Goal: Task Accomplishment & Management: Manage account settings

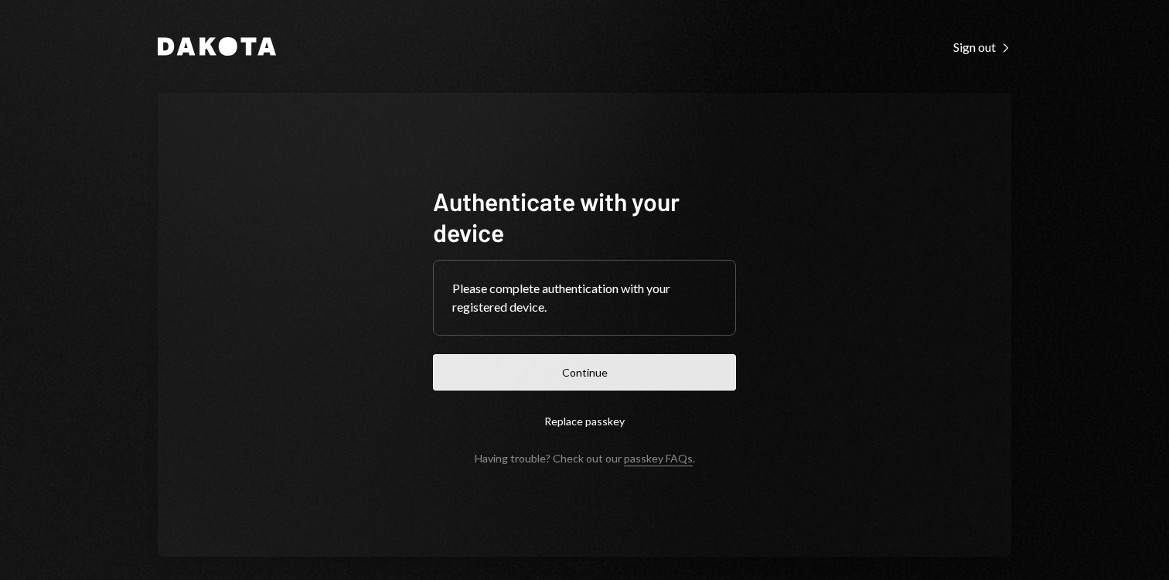
click at [481, 381] on button "Continue" at bounding box center [584, 372] width 303 height 36
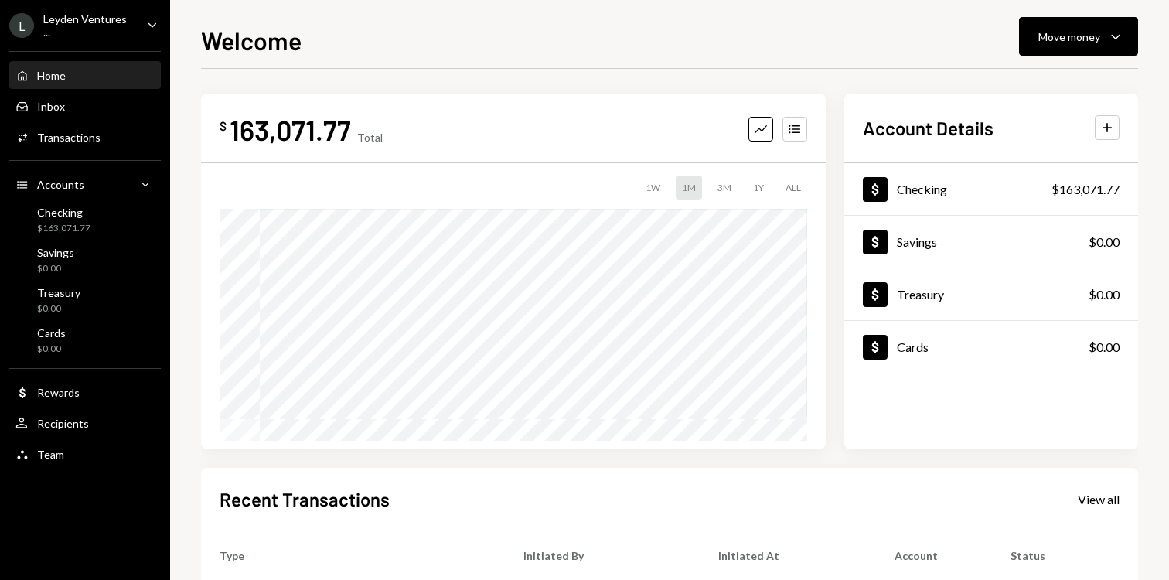
click at [114, 22] on div "Leyden Ventures ..." at bounding box center [88, 25] width 91 height 26
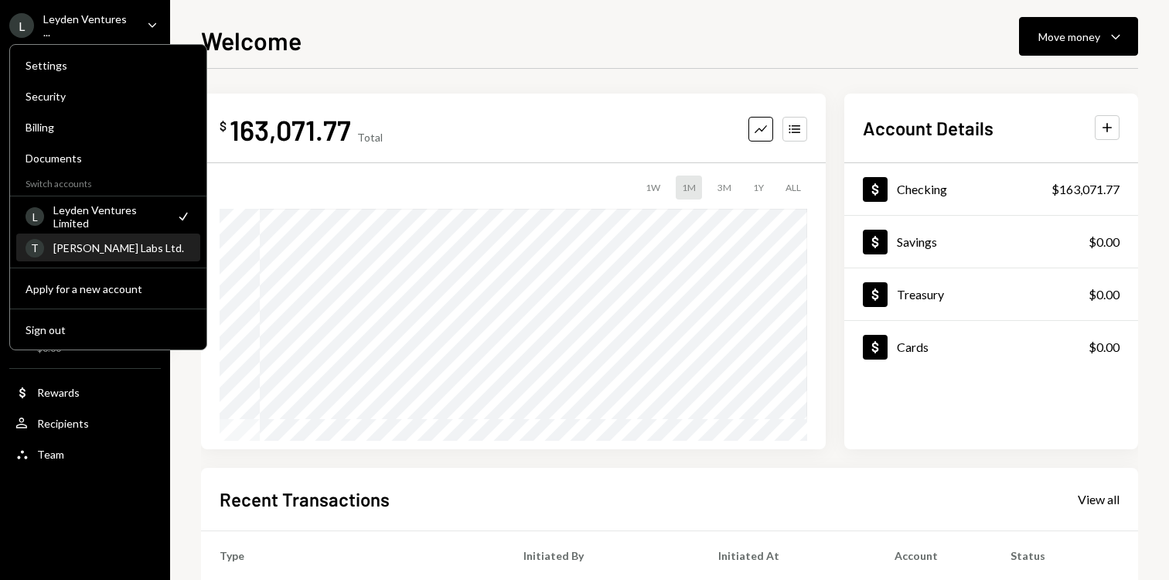
click at [91, 250] on div "[PERSON_NAME] Labs Ltd." at bounding box center [122, 247] width 138 height 13
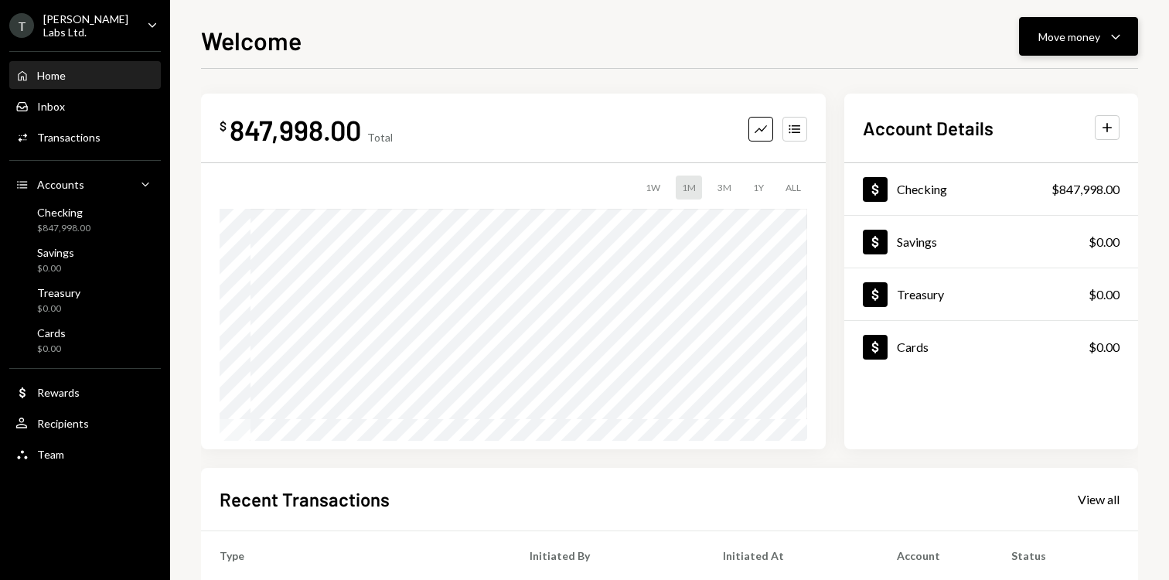
click at [1084, 35] on div "Move money" at bounding box center [1069, 37] width 62 height 16
click at [1021, 73] on div "Withdraw Send" at bounding box center [1054, 83] width 155 height 35
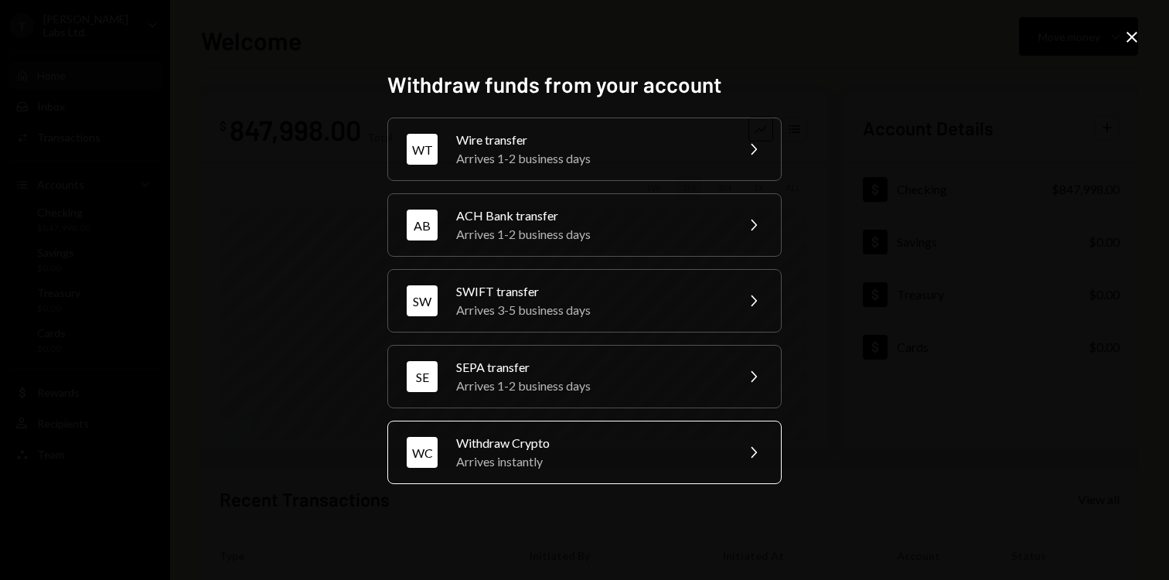
click at [536, 462] on div "Arrives instantly" at bounding box center [590, 461] width 269 height 19
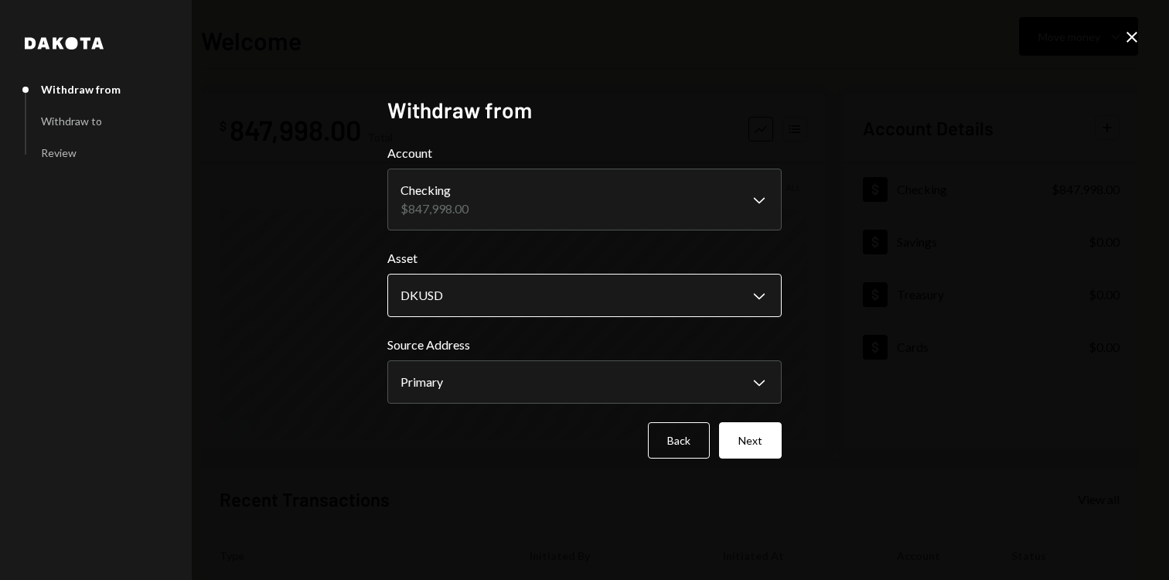
click at [482, 299] on body "T [PERSON_NAME] Labs Ltd. Caret Down Home Home Inbox Inbox Activities Transacti…" at bounding box center [584, 290] width 1169 height 580
click at [345, 298] on div "**********" at bounding box center [584, 290] width 1169 height 580
click at [755, 446] on button "Next" at bounding box center [750, 440] width 63 height 36
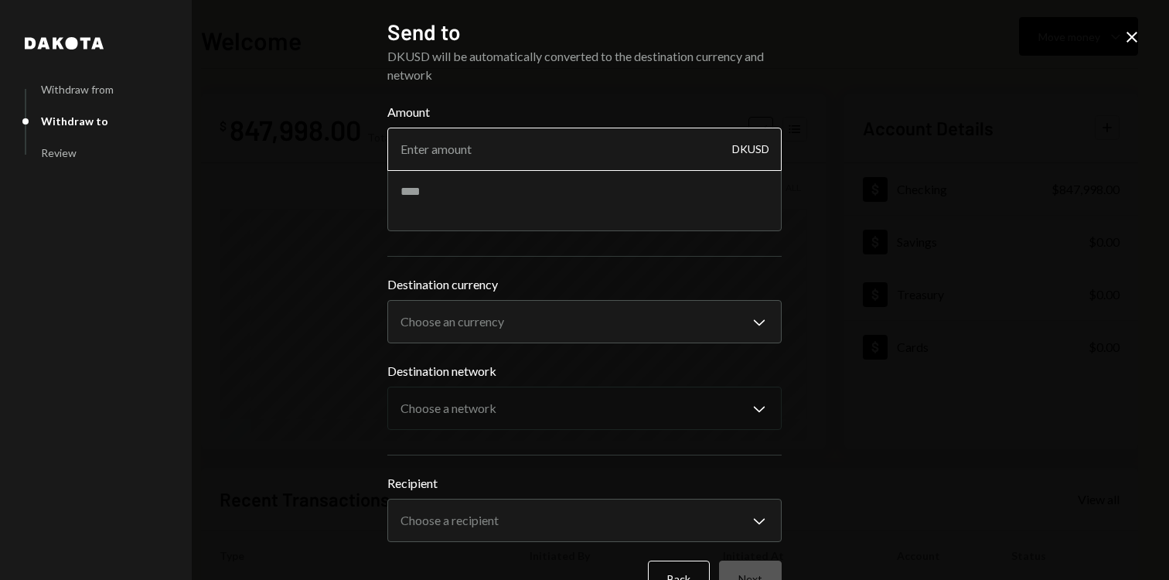
click at [474, 145] on input "Amount" at bounding box center [584, 149] width 394 height 43
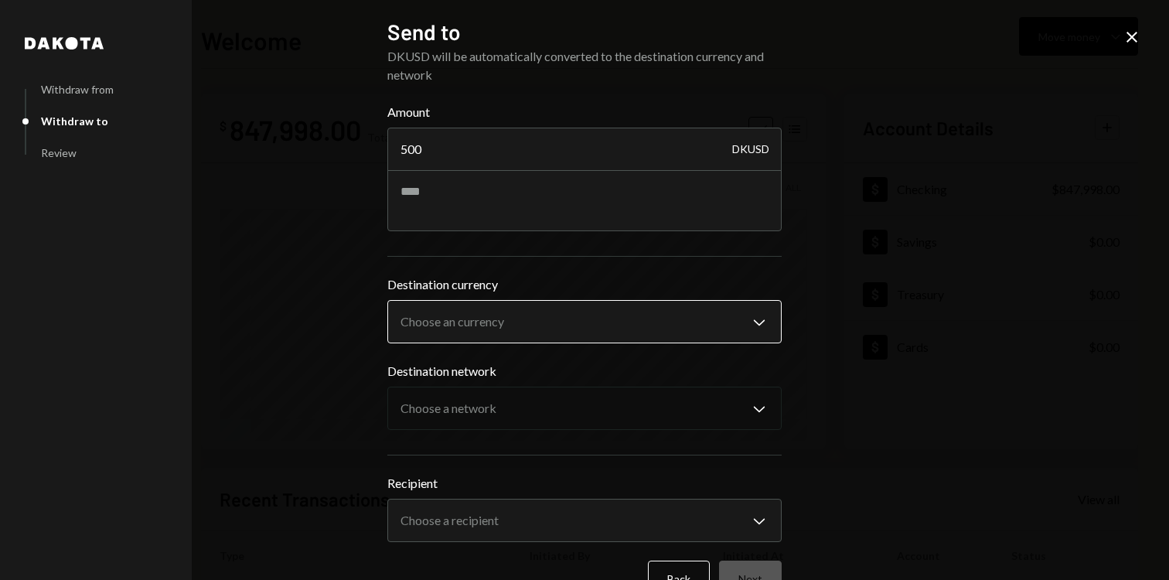
type input "500"
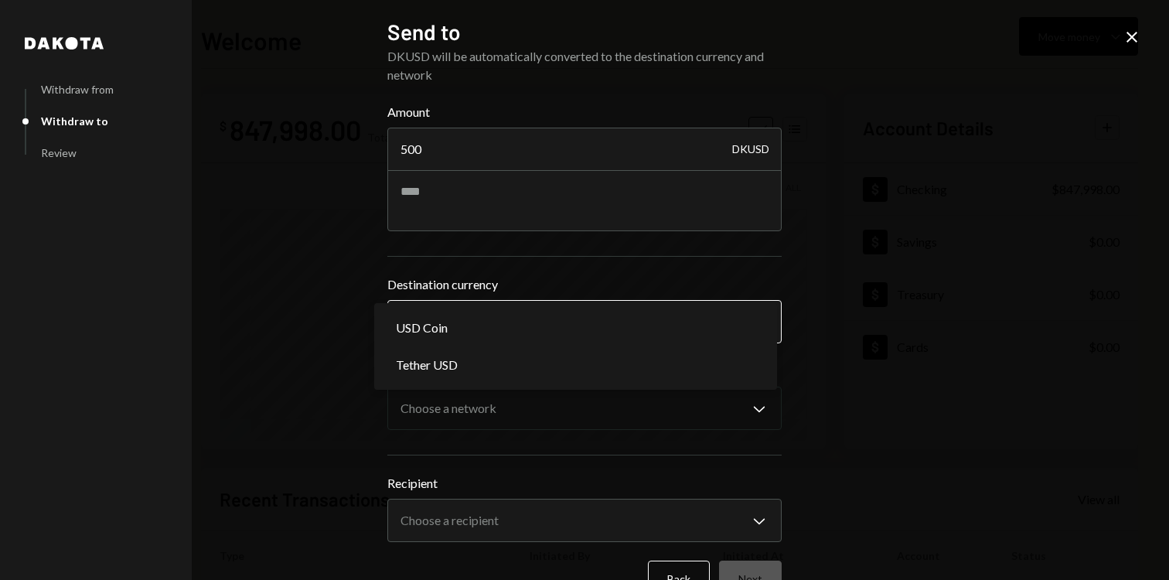
click at [428, 328] on body "T [PERSON_NAME] Labs Ltd. Caret Down Home Home Inbox Inbox Activities Transacti…" at bounding box center [584, 290] width 1169 height 580
select select "****"
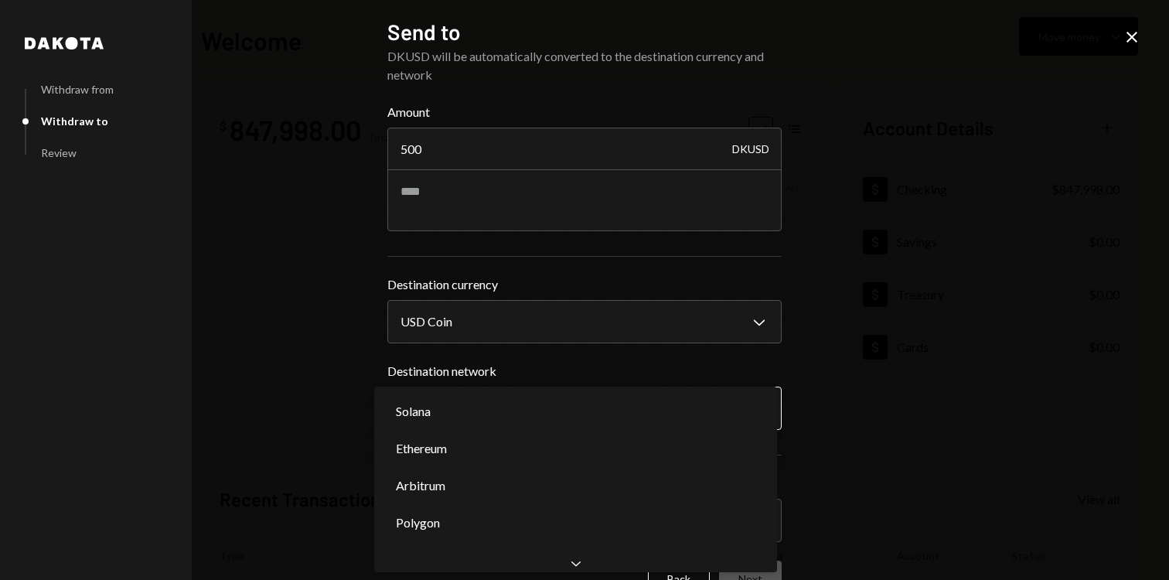
click at [456, 406] on body "T [PERSON_NAME] Labs Ltd. Caret Down Home Home Inbox Inbox Activities Transacti…" at bounding box center [584, 290] width 1169 height 580
select select "**********"
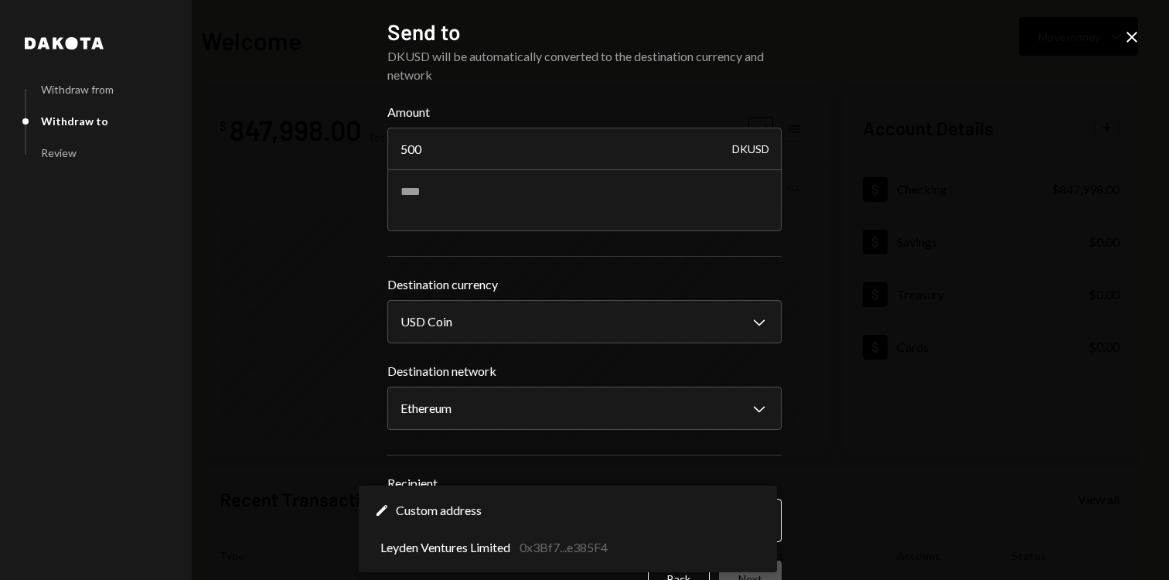
click at [424, 518] on body "T [PERSON_NAME] Labs Ltd. Caret Down Home Home Inbox Inbox Activities Transacti…" at bounding box center [584, 290] width 1169 height 580
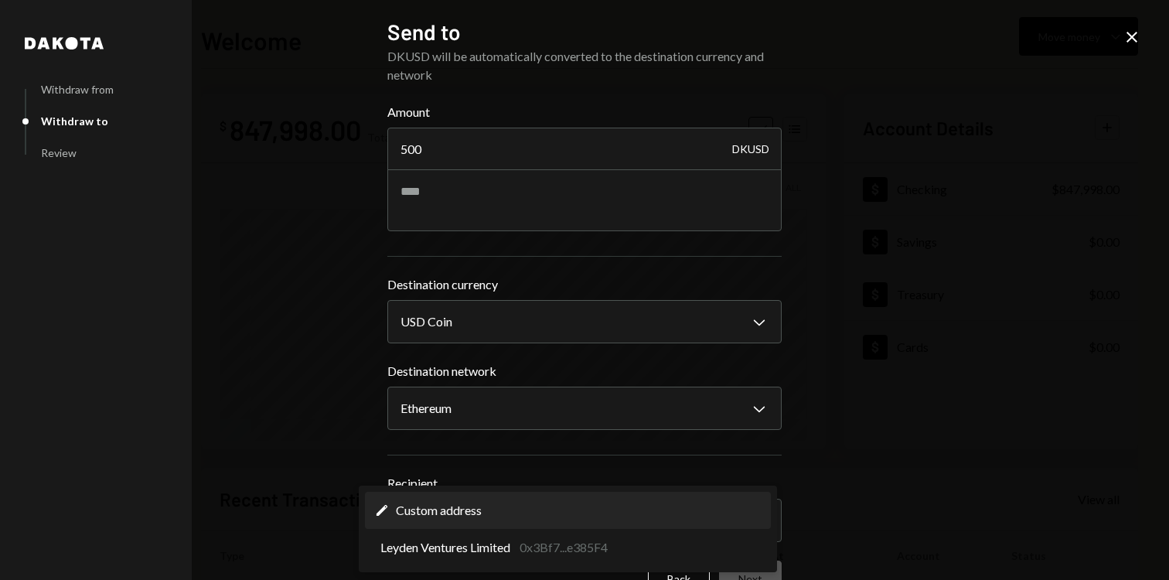
select select "**********"
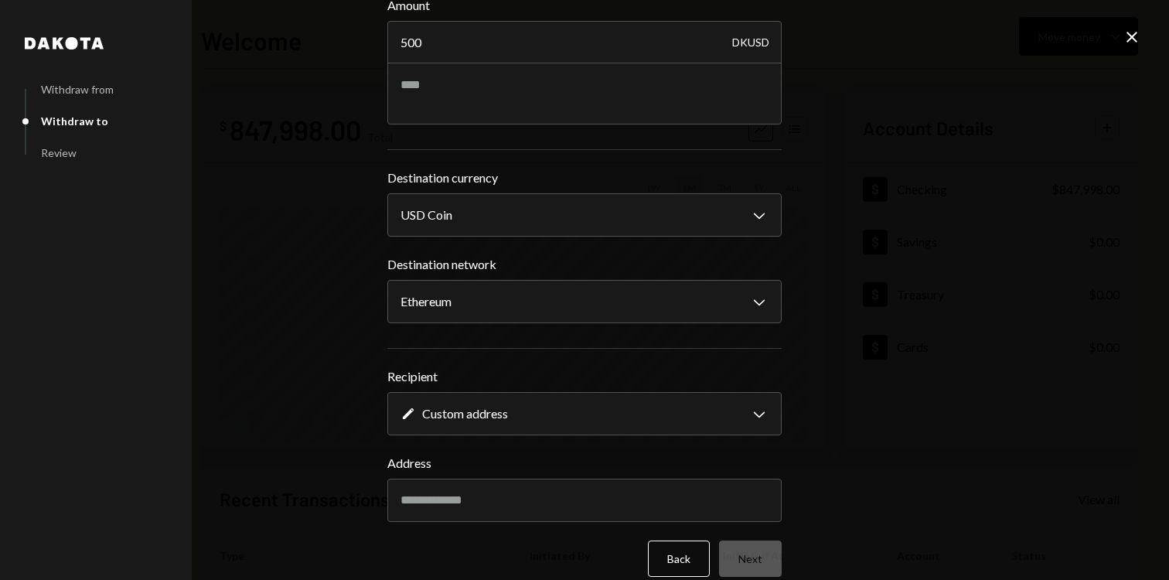
scroll to position [128, 0]
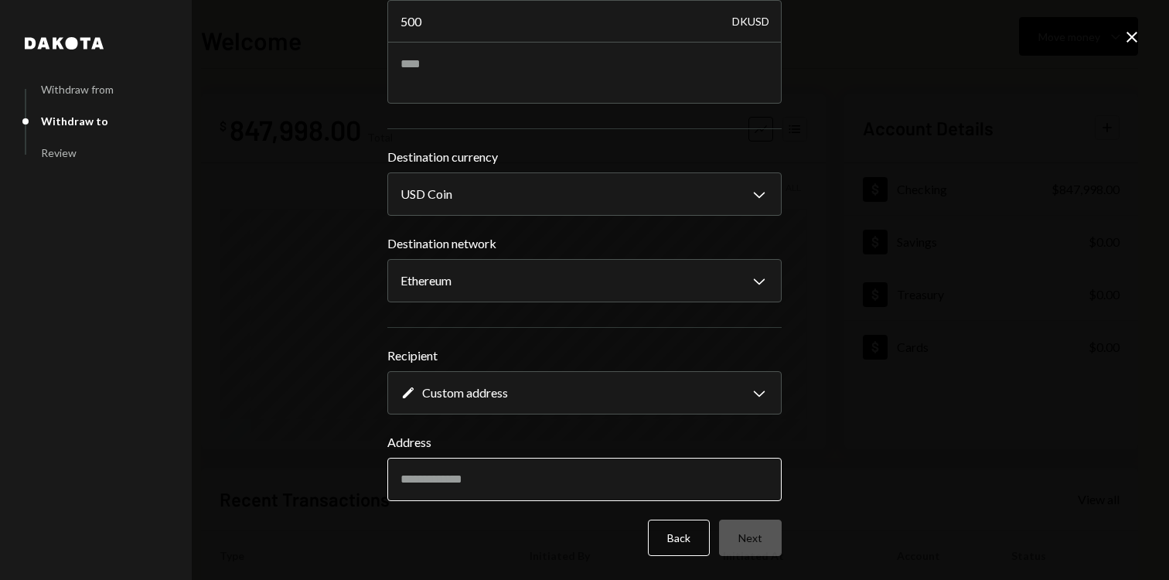
click at [435, 478] on input "Address" at bounding box center [584, 479] width 394 height 43
paste input "**********"
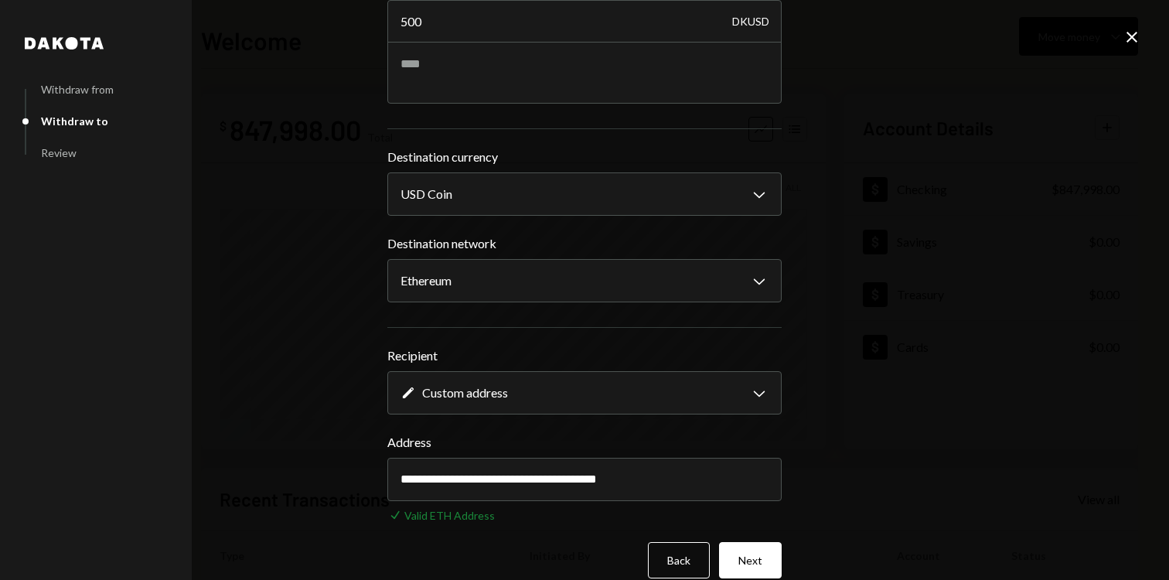
type input "**********"
click at [318, 441] on div "**********" at bounding box center [584, 290] width 1169 height 580
click at [737, 566] on button "Next" at bounding box center [750, 560] width 63 height 36
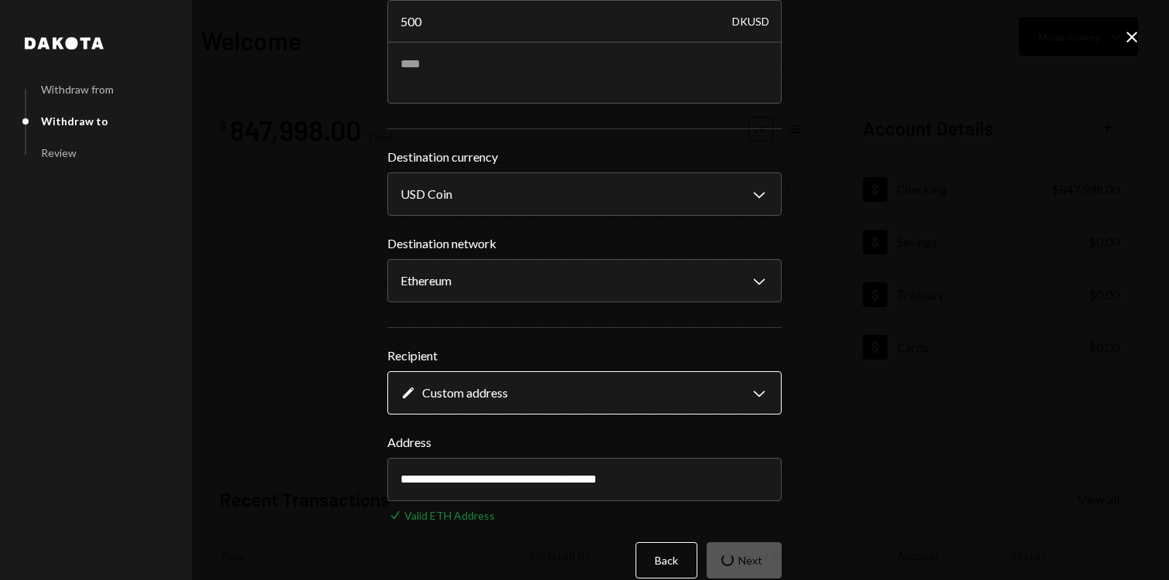
scroll to position [0, 0]
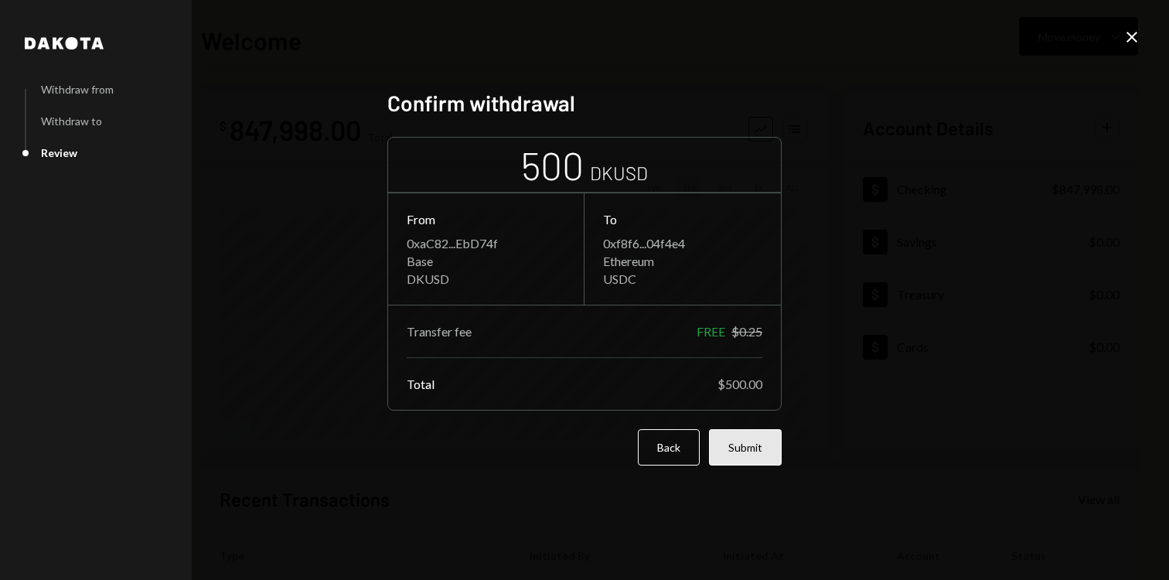
click at [750, 449] on button "Submit" at bounding box center [745, 447] width 73 height 36
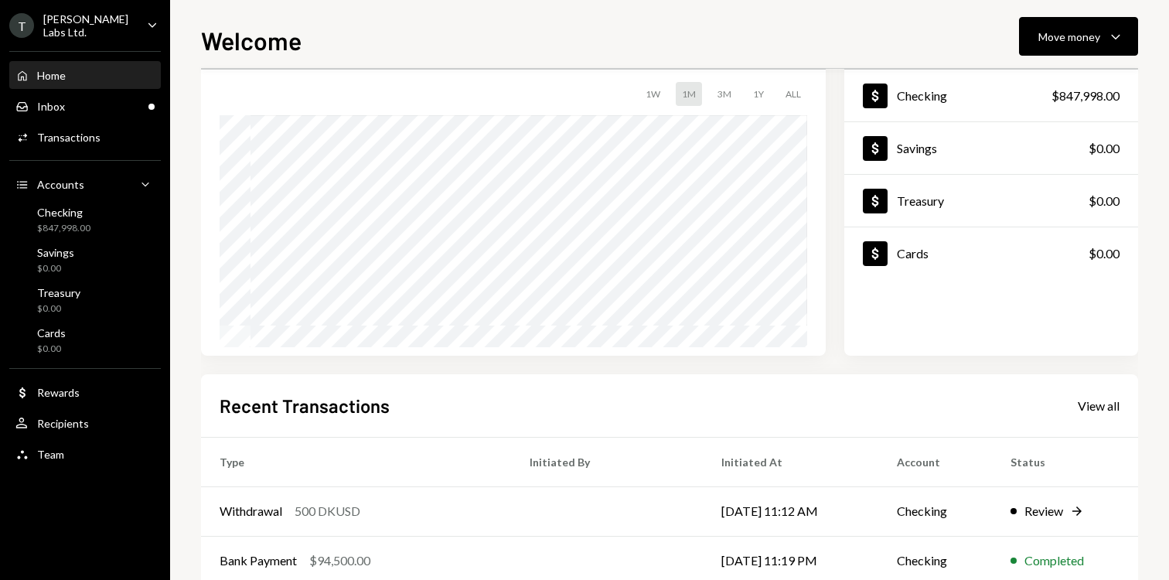
scroll to position [129, 0]
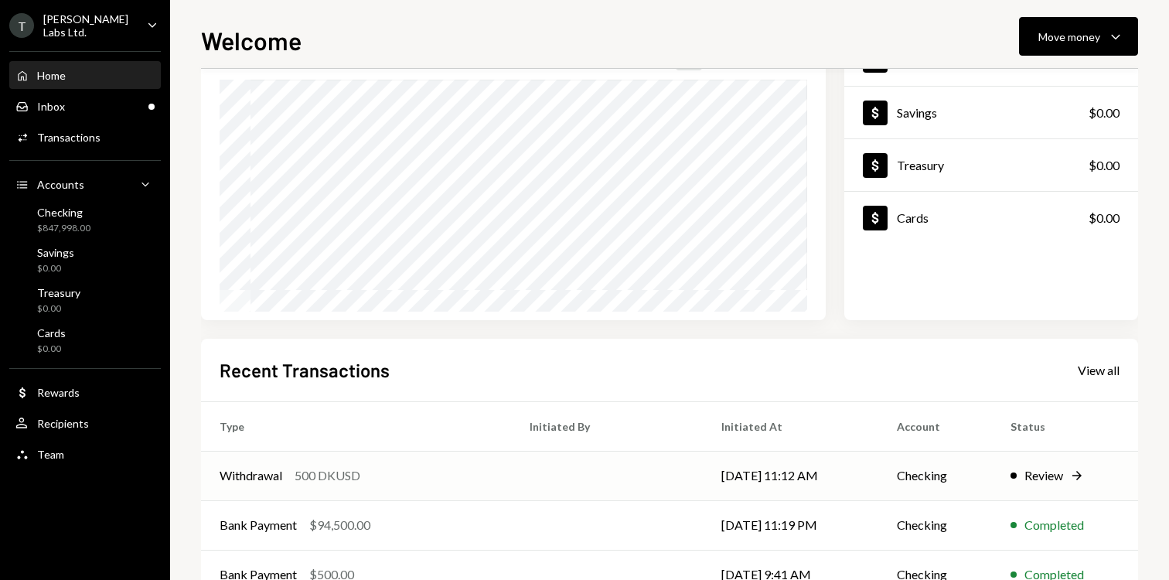
click at [532, 481] on td at bounding box center [607, 475] width 192 height 49
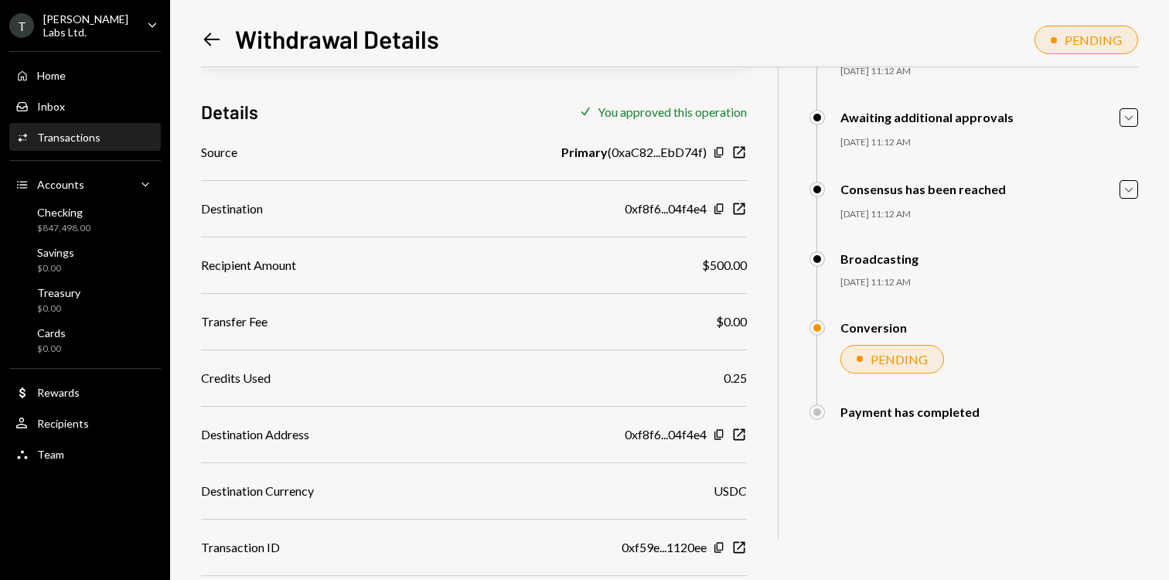
scroll to position [140, 0]
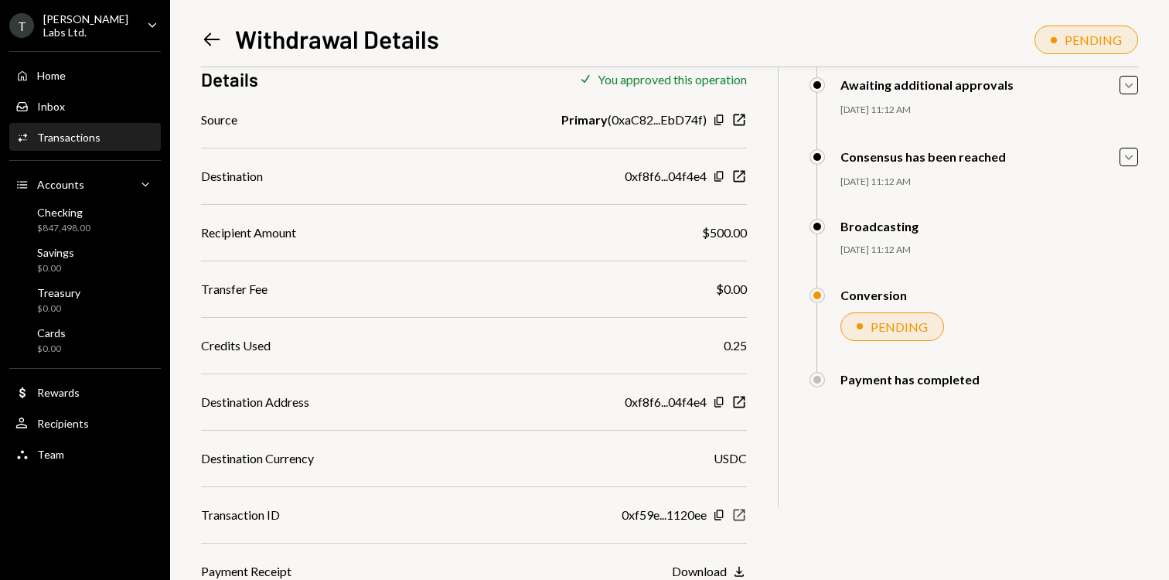
click at [737, 514] on icon "button" at bounding box center [739, 515] width 12 height 12
click at [895, 423] on div "500 DKUSD USD $500.00 Details Check You approved this operation Source Primary …" at bounding box center [669, 253] width 937 height 653
click at [883, 291] on div "Conversion" at bounding box center [873, 294] width 66 height 15
click at [901, 238] on div "Broadcasting [DATE] 11:12 AM g@[DOMAIN_NAME] Approved g@[DOMAIN_NAME] Approved" at bounding box center [973, 253] width 328 height 69
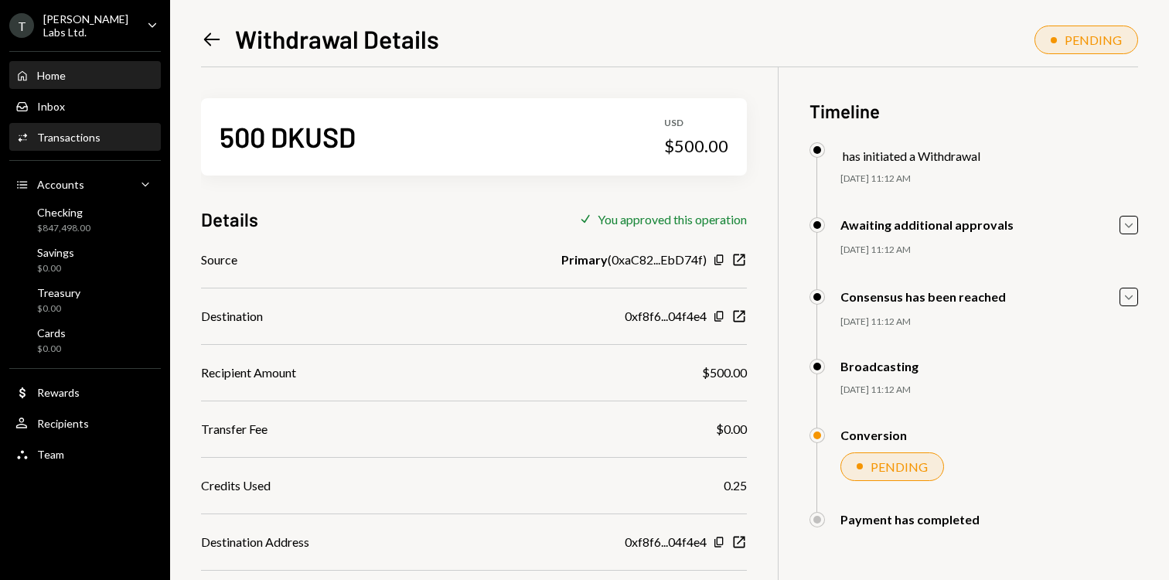
click at [69, 83] on div "Home Home" at bounding box center [84, 76] width 139 height 26
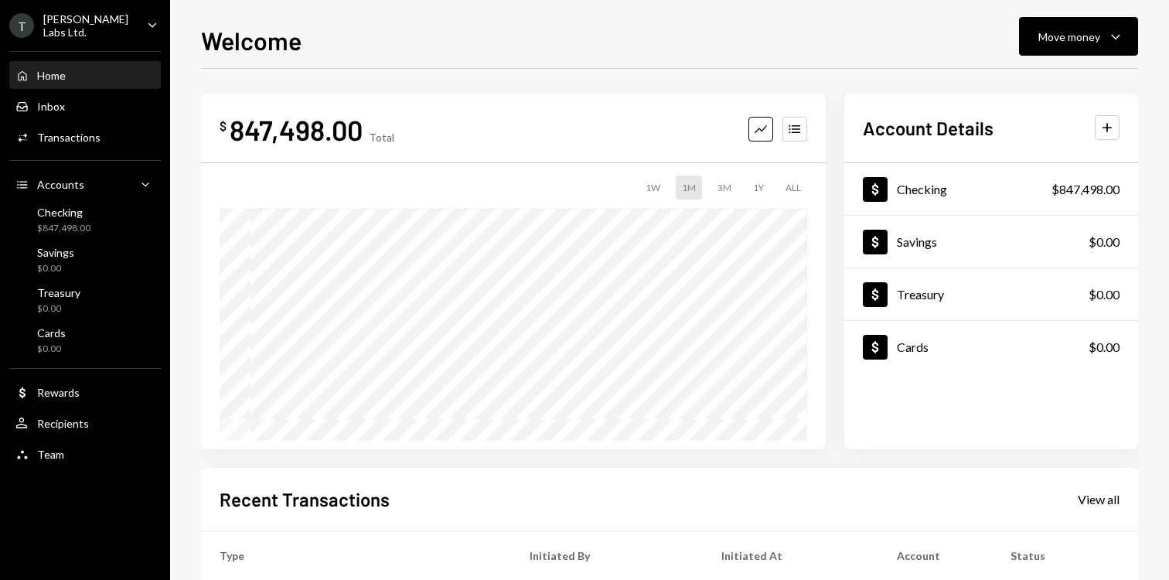
click at [69, 83] on div "Home Home" at bounding box center [84, 76] width 139 height 26
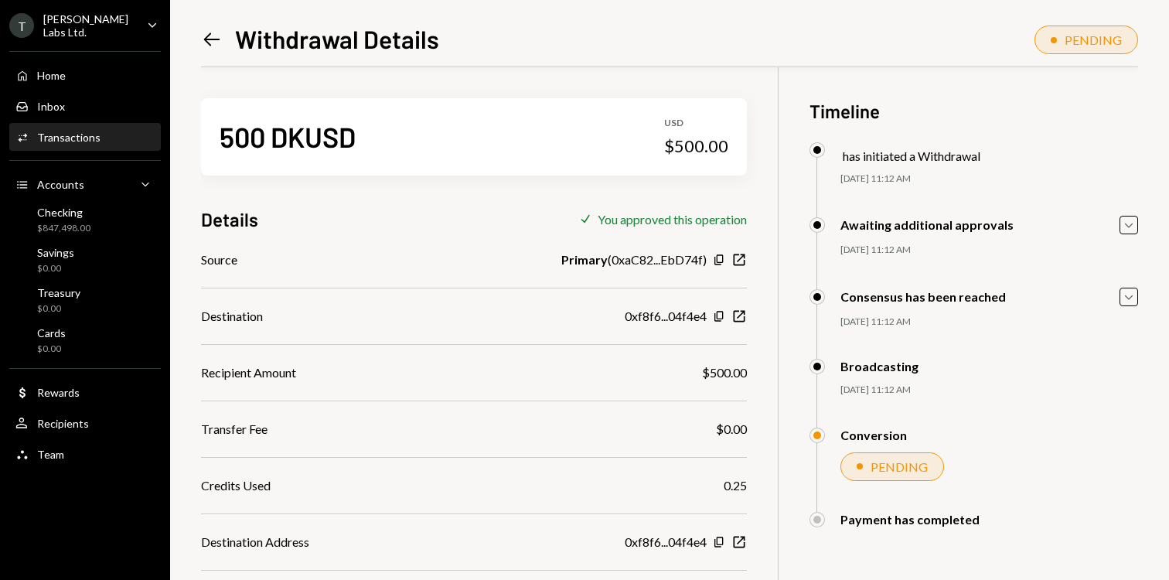
scroll to position [93, 0]
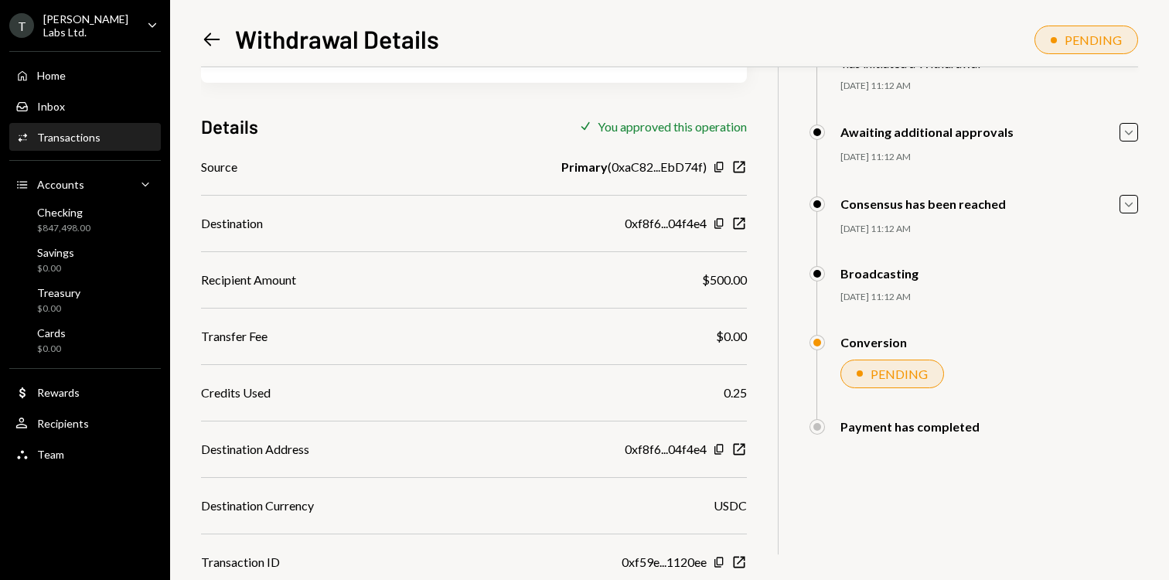
click at [894, 375] on div "PENDING" at bounding box center [898, 373] width 57 height 15
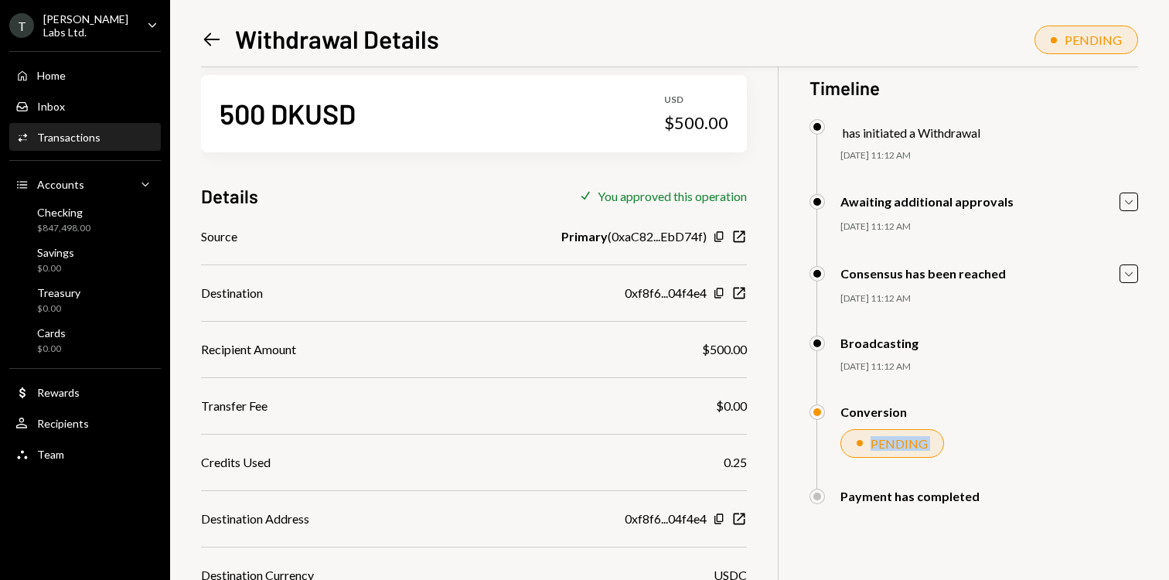
scroll to position [22, 0]
click at [961, 378] on div "Broadcasting [DATE] 11:12 AM g@[DOMAIN_NAME] Approved g@[DOMAIN_NAME] Approved" at bounding box center [973, 371] width 328 height 69
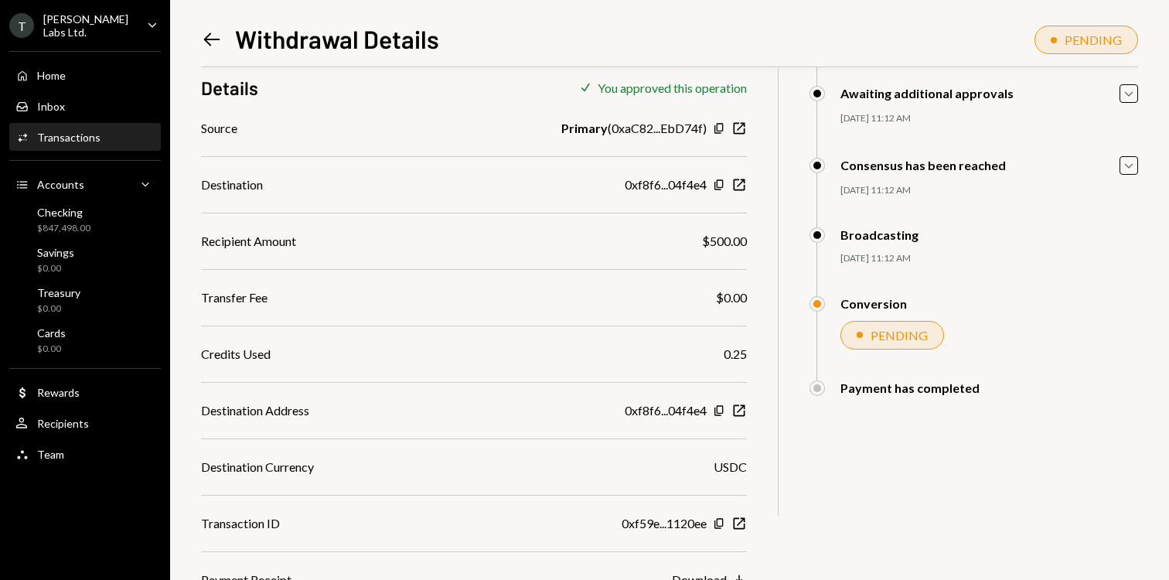
scroll to position [140, 0]
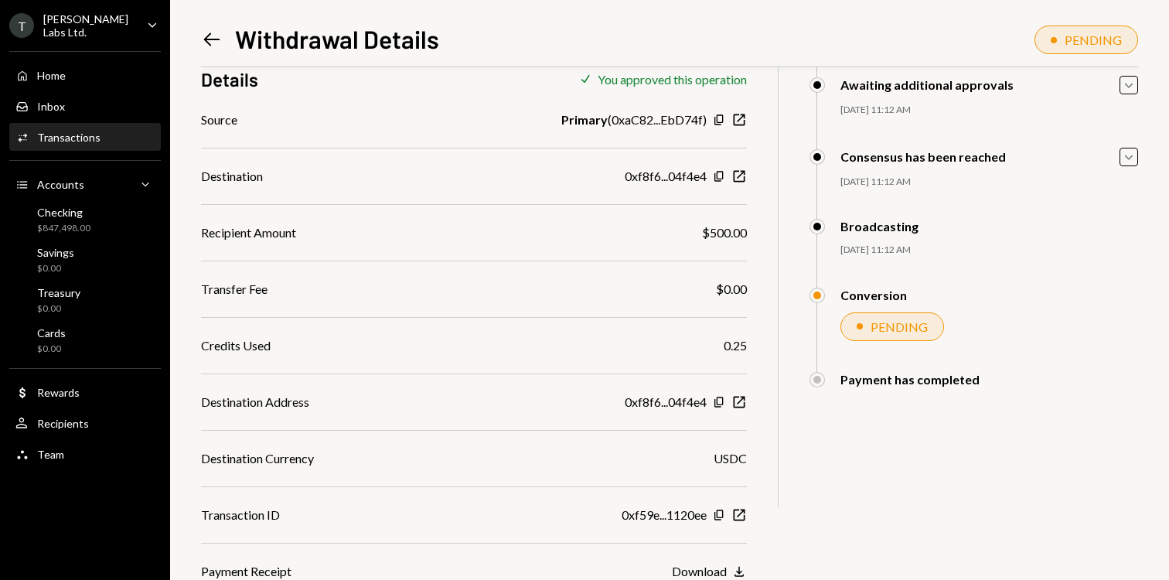
click at [723, 563] on div "Download" at bounding box center [699, 570] width 55 height 15
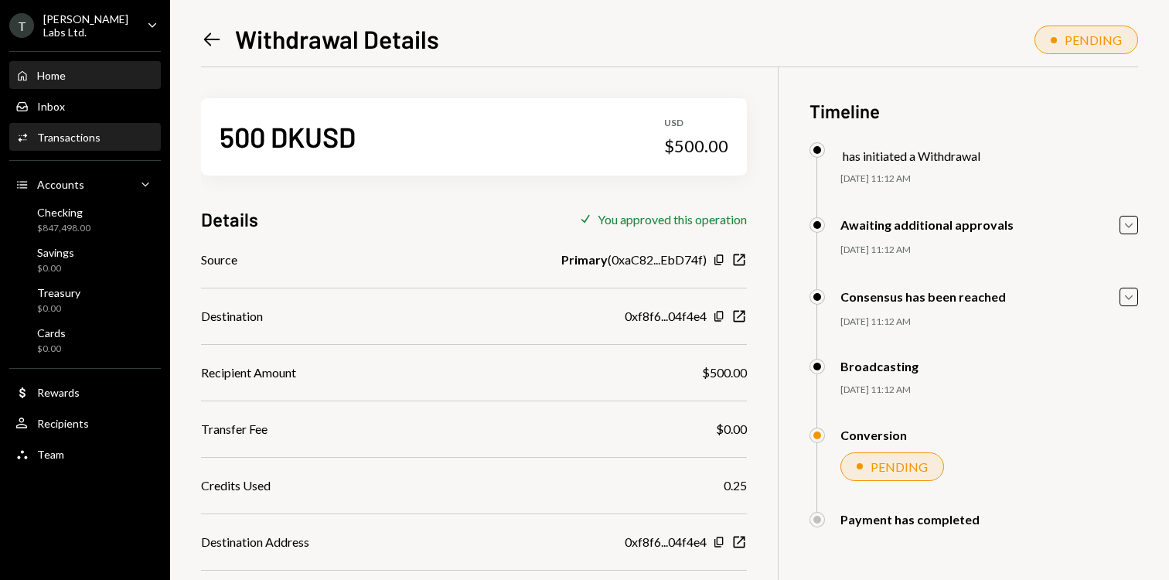
click at [87, 79] on div "Home Home" at bounding box center [84, 76] width 139 height 14
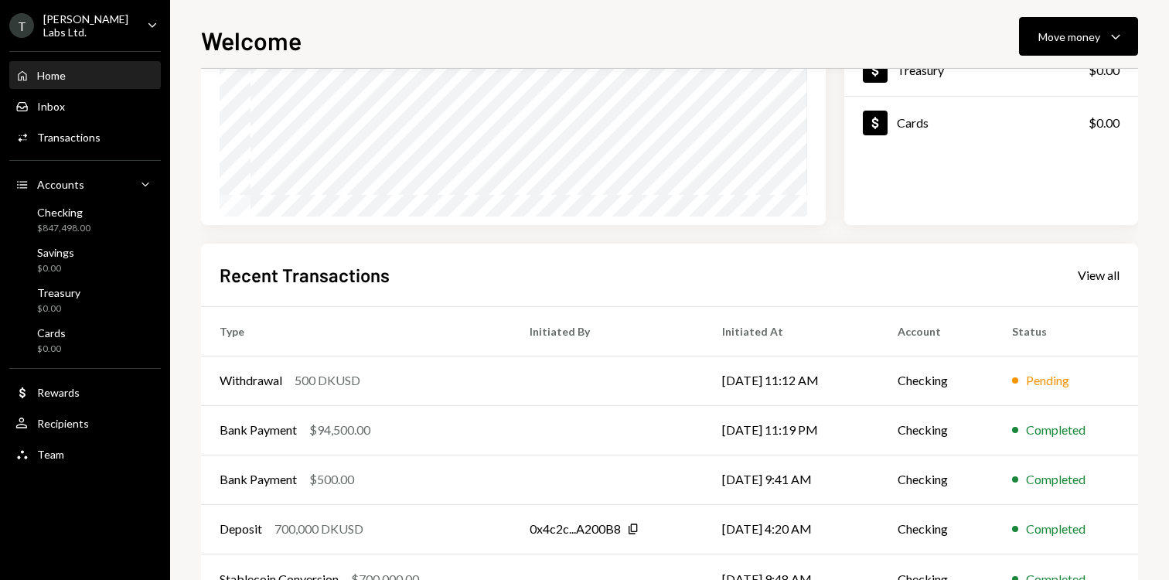
scroll to position [278, 0]
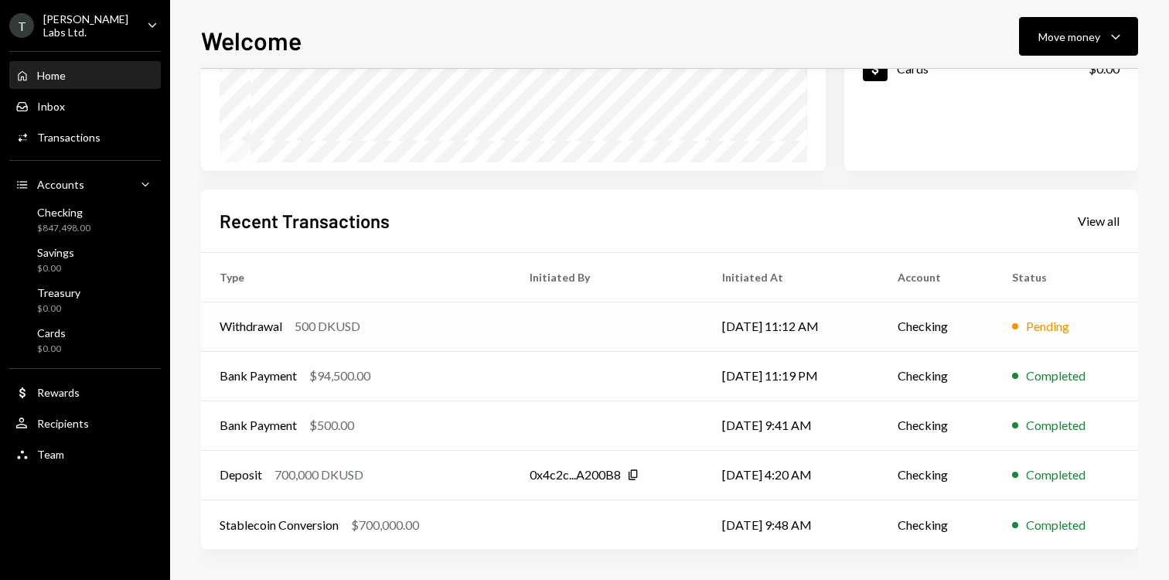
click at [444, 322] on div "Withdrawal 500 DKUSD" at bounding box center [355, 326] width 273 height 19
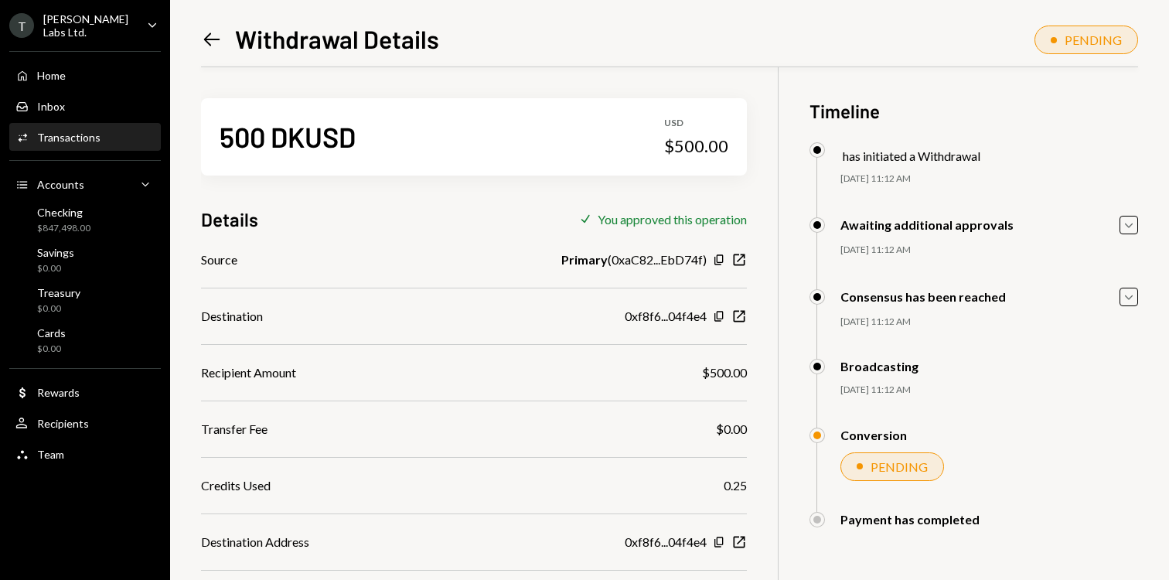
scroll to position [140, 0]
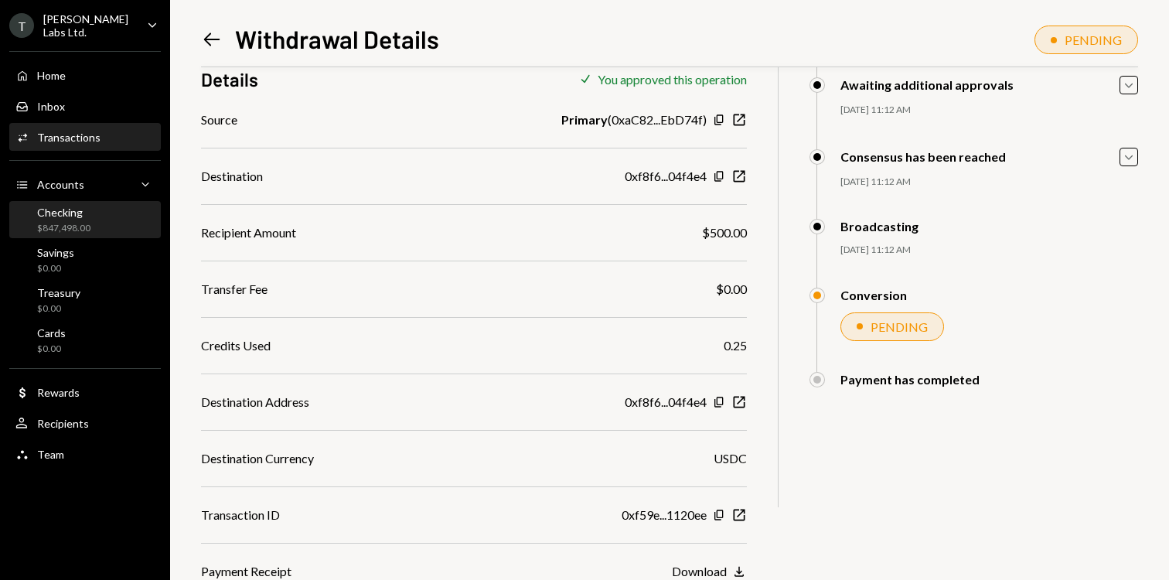
click at [103, 233] on div "Checking $847,498.00" at bounding box center [84, 220] width 139 height 36
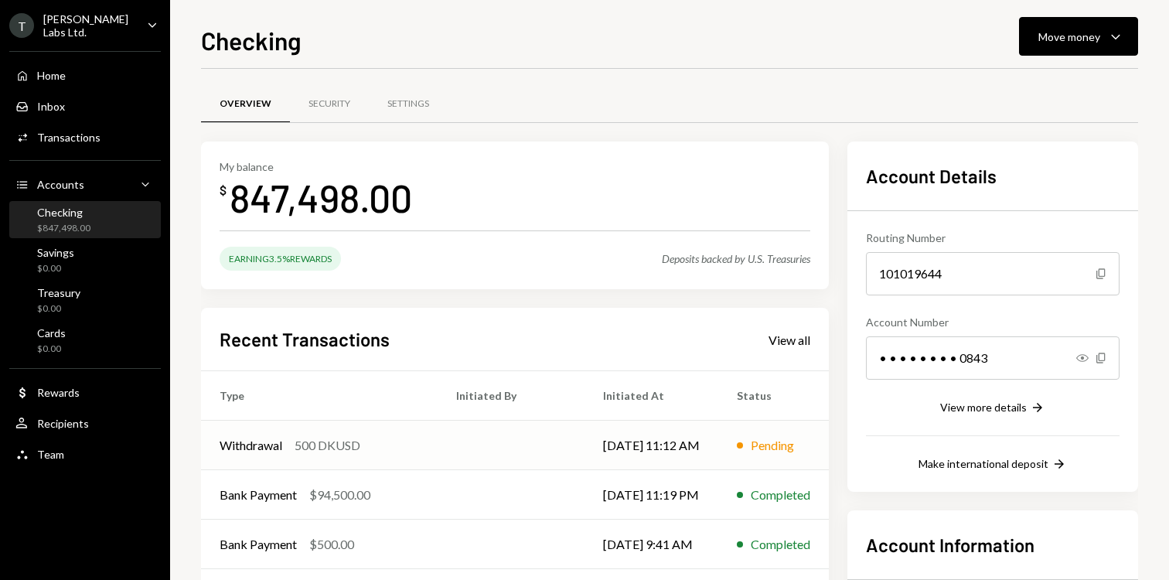
click at [412, 446] on div "Withdrawal 500 DKUSD" at bounding box center [318, 445] width 199 height 19
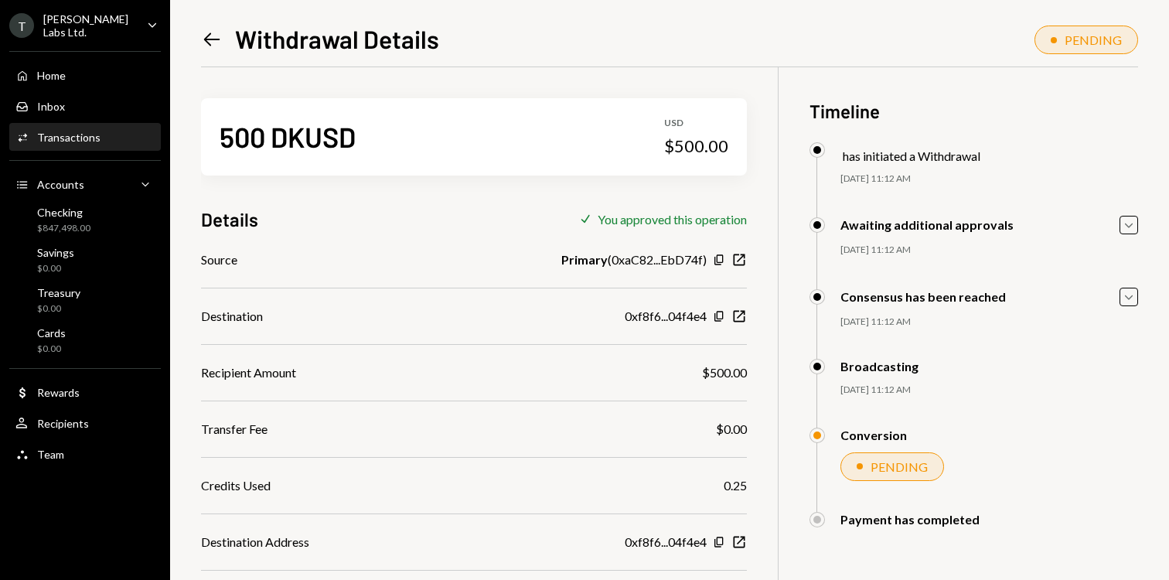
scroll to position [140, 0]
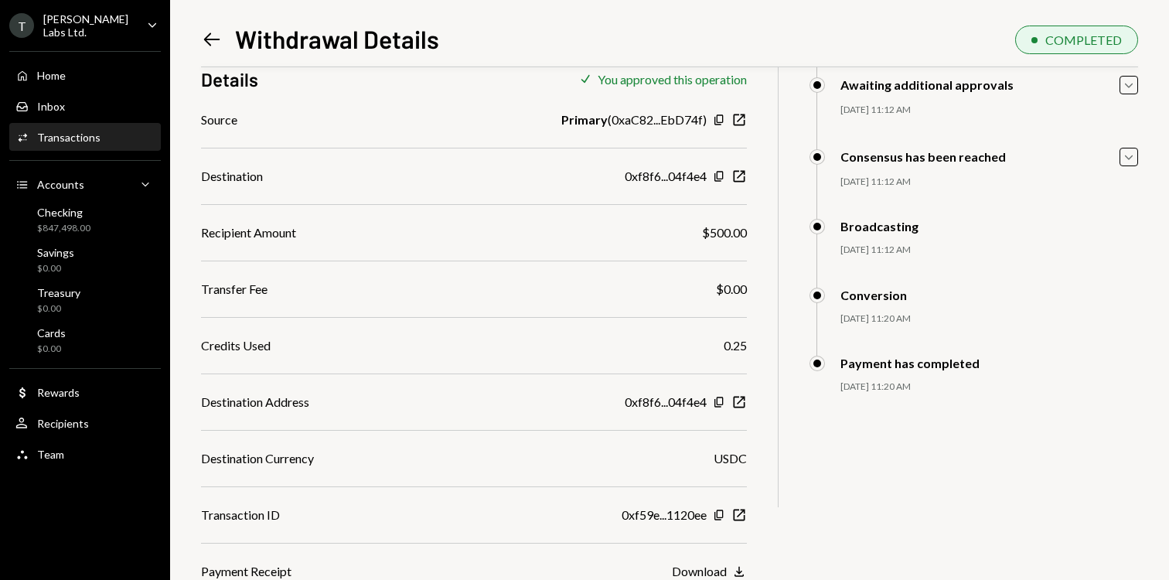
click at [86, 133] on div "Transactions" at bounding box center [68, 137] width 63 height 13
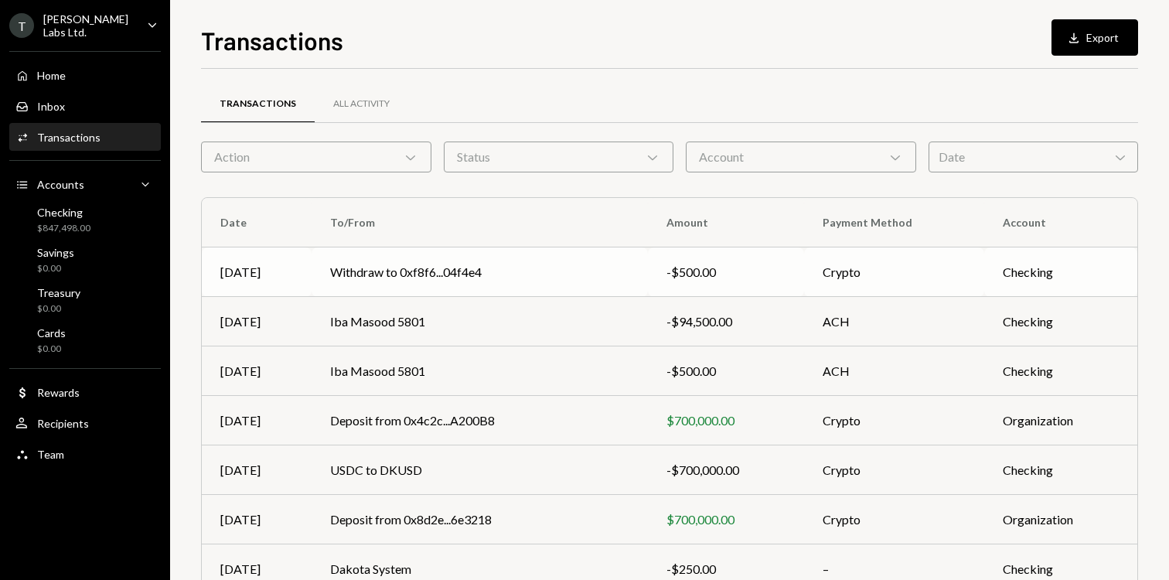
click at [532, 271] on td "Withdraw to 0xf8f6...04f4e4" at bounding box center [479, 271] width 336 height 49
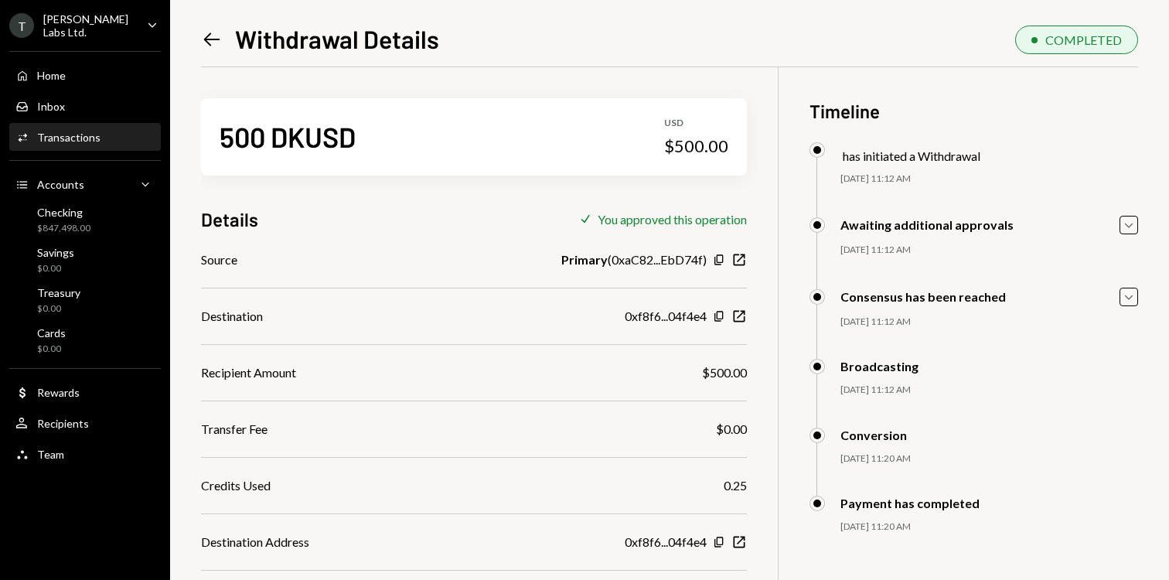
click at [92, 142] on div "Activities Transactions" at bounding box center [57, 138] width 85 height 14
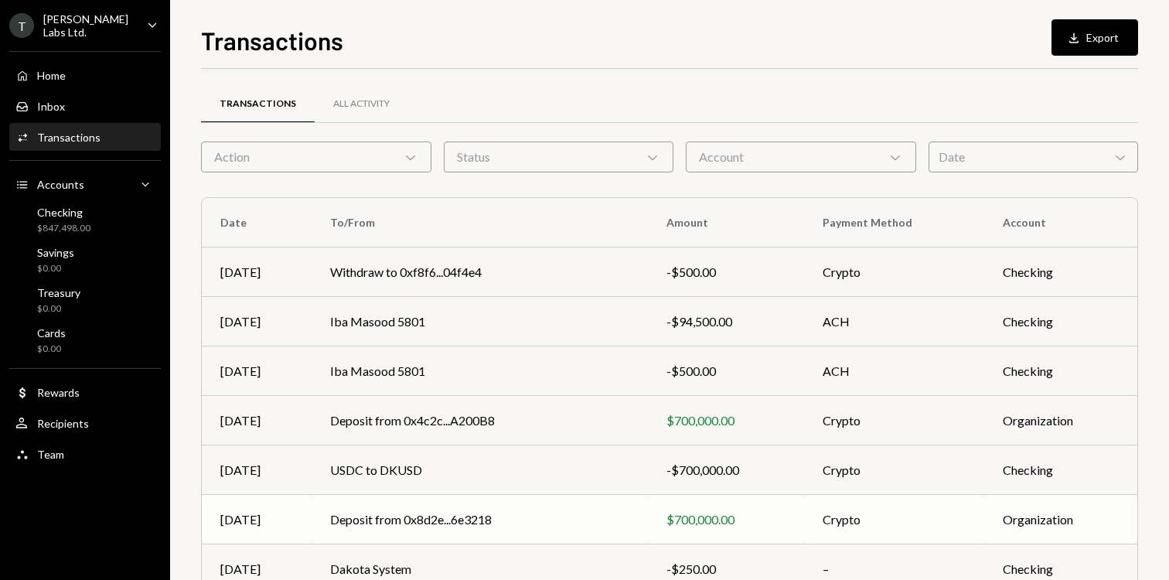
scroll to position [227, 0]
